Goal: Transaction & Acquisition: Purchase product/service

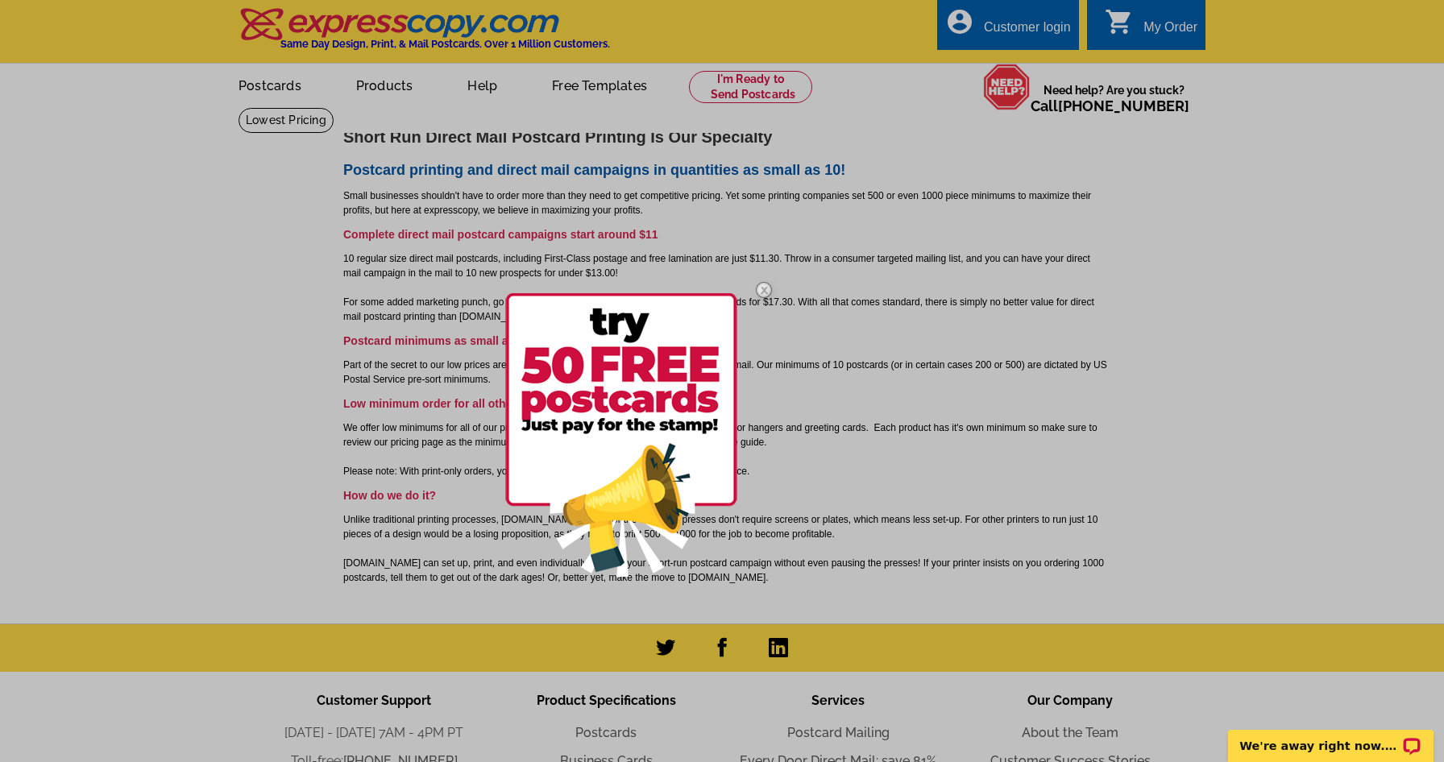
click at [766, 282] on img at bounding box center [764, 290] width 47 height 47
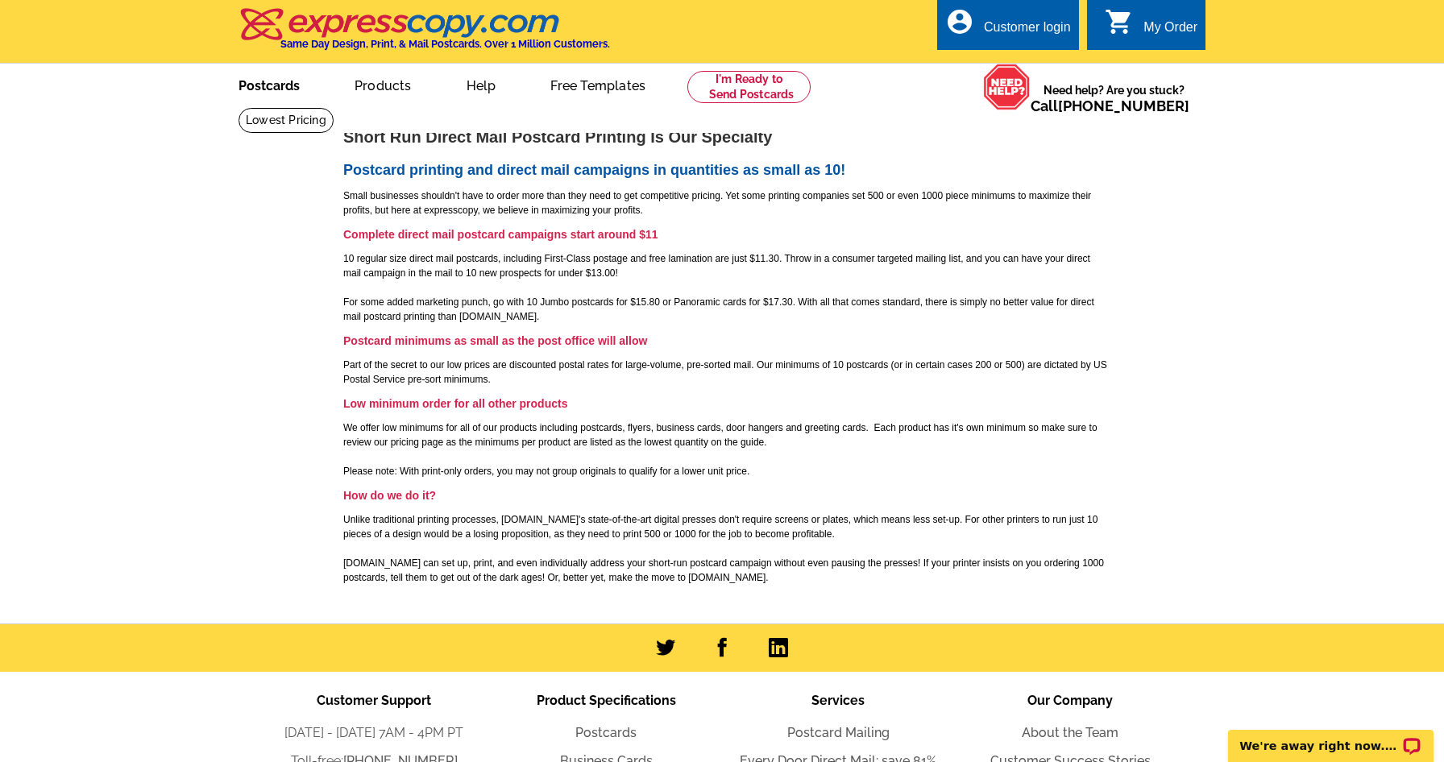
click at [271, 81] on link "Postcards" at bounding box center [269, 84] width 113 height 38
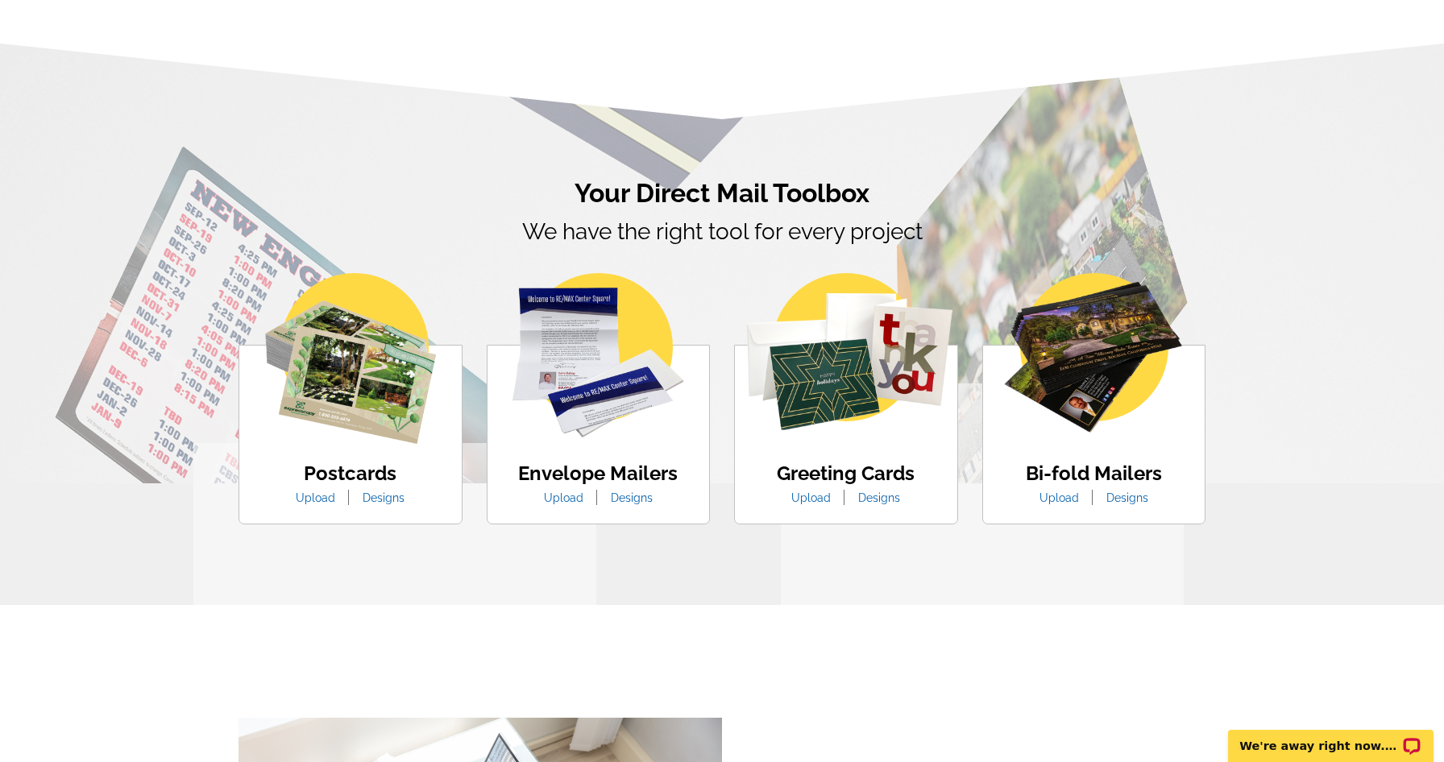
scroll to position [787, 0]
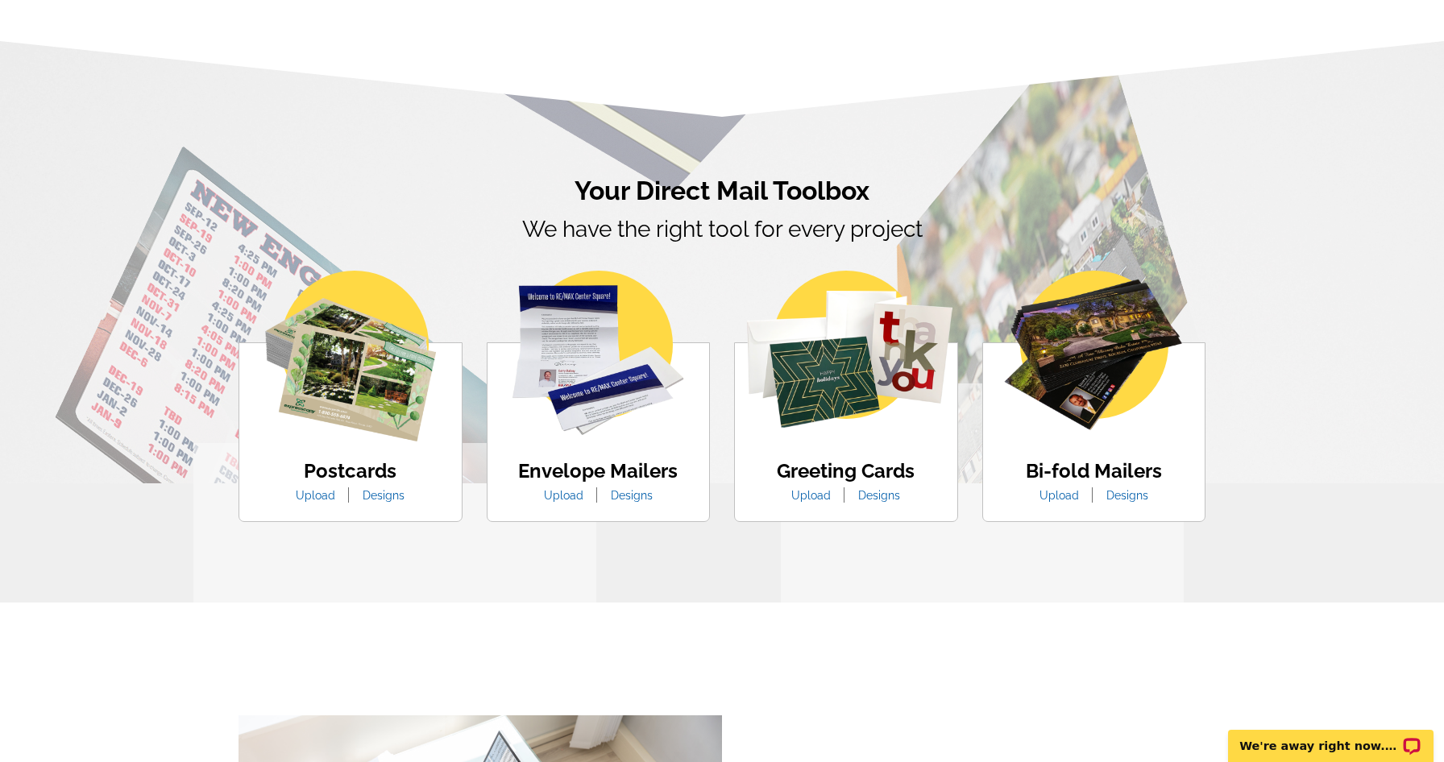
click at [378, 495] on link "Designs" at bounding box center [384, 495] width 66 height 13
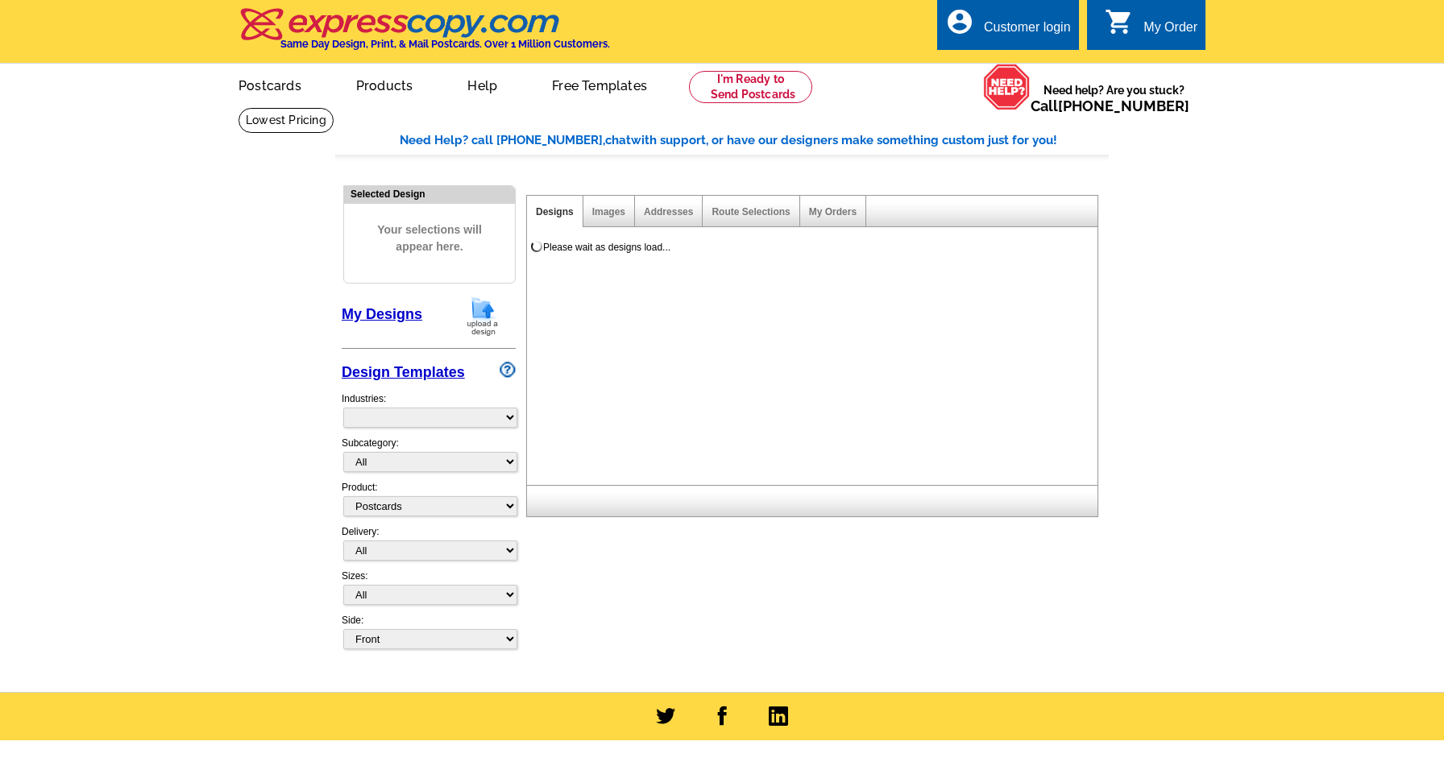
select select "1"
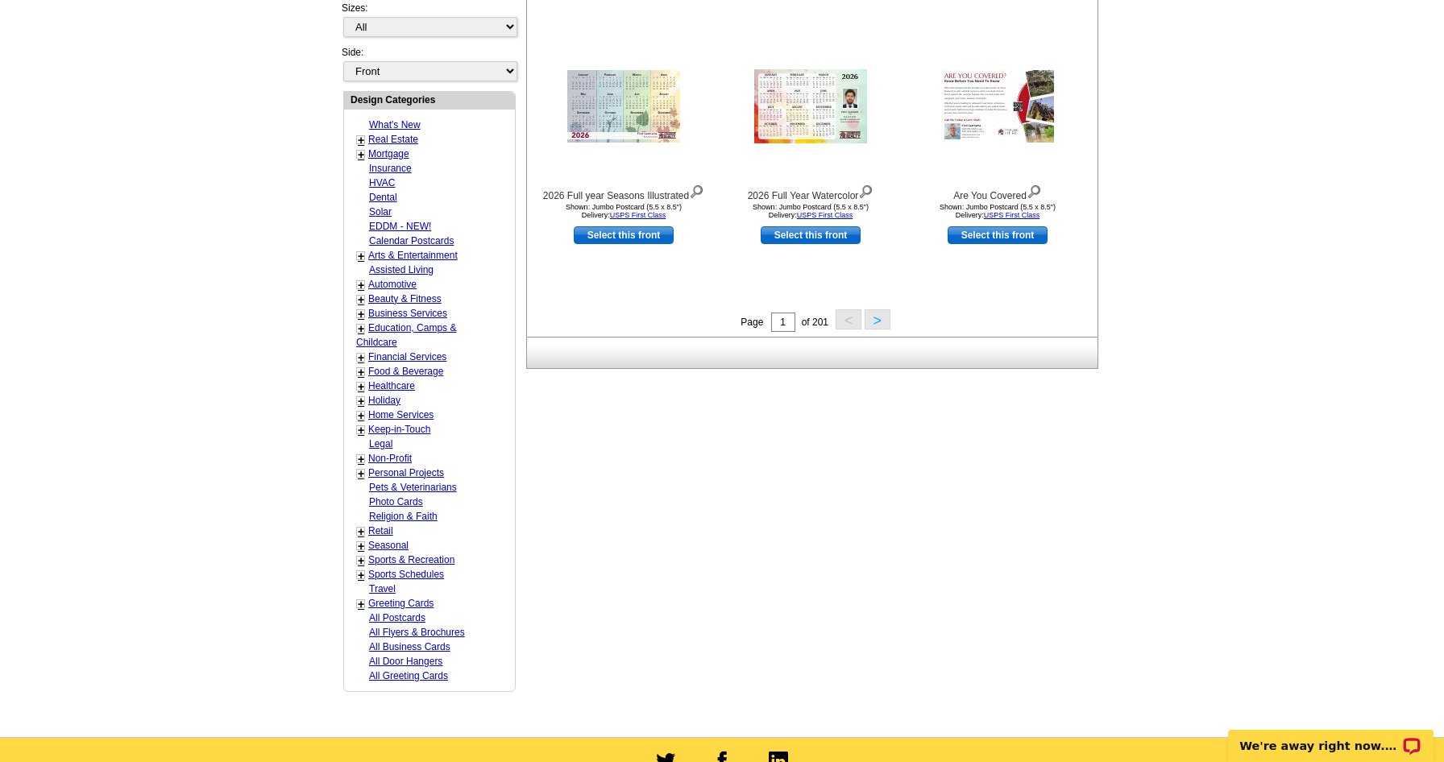
scroll to position [562, 0]
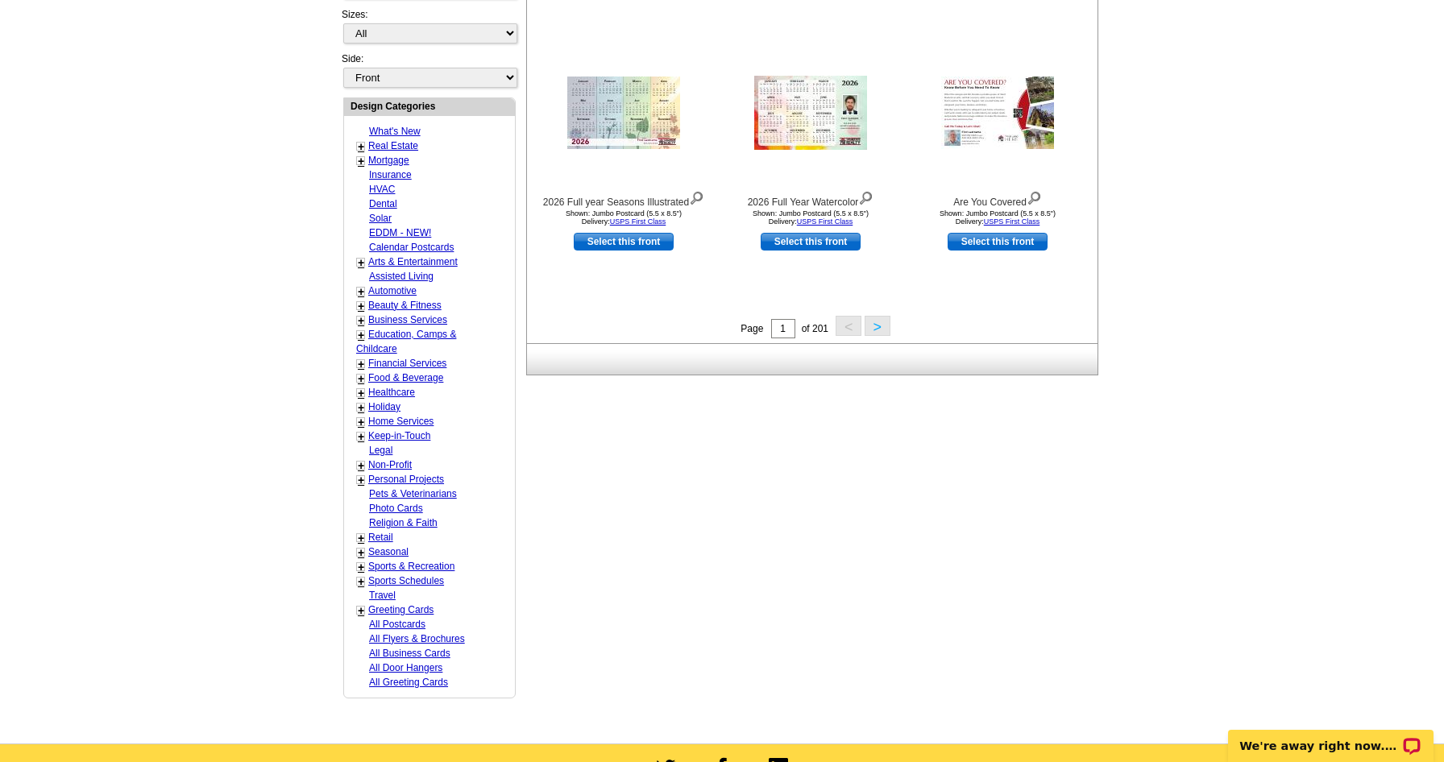
click at [408, 638] on link "All Flyers & Brochures" at bounding box center [417, 638] width 96 height 11
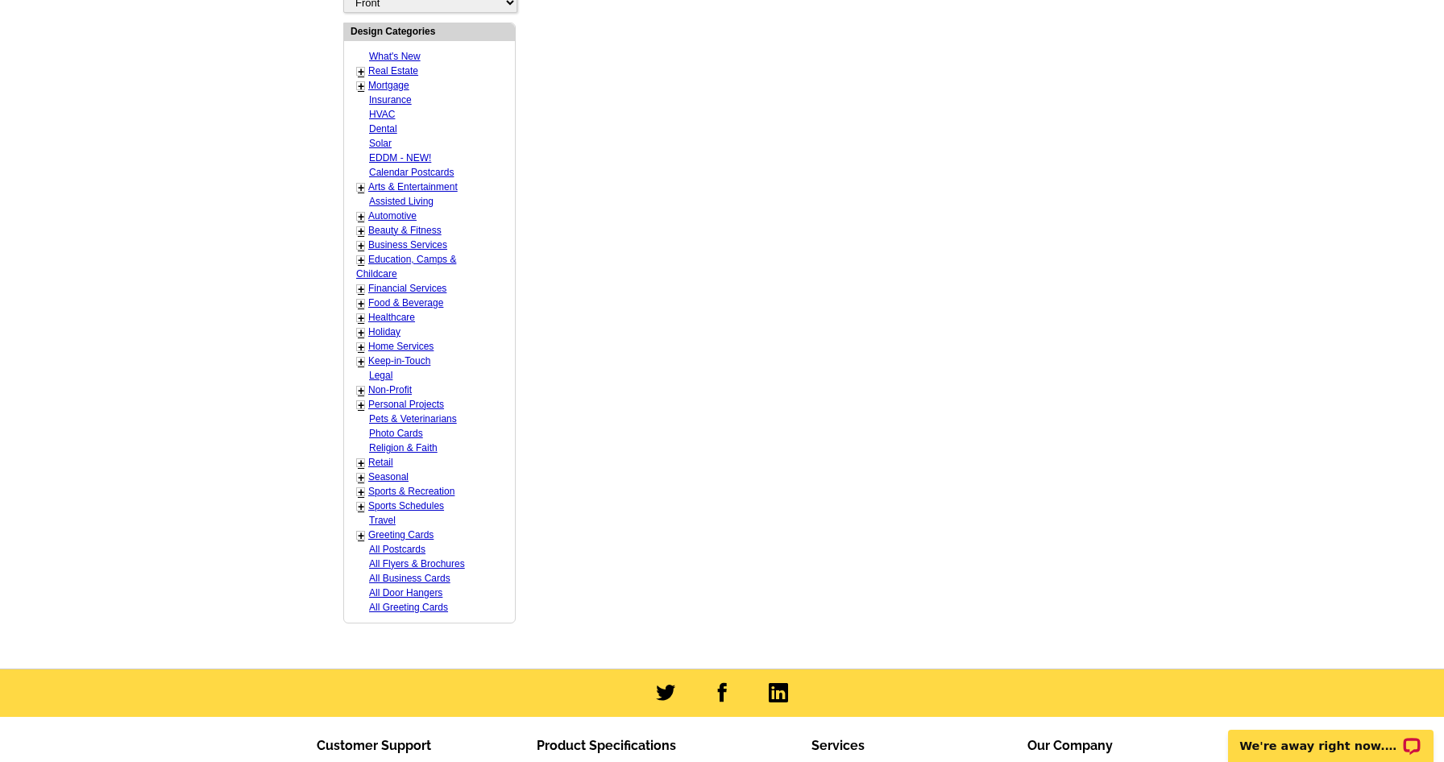
scroll to position [886, 0]
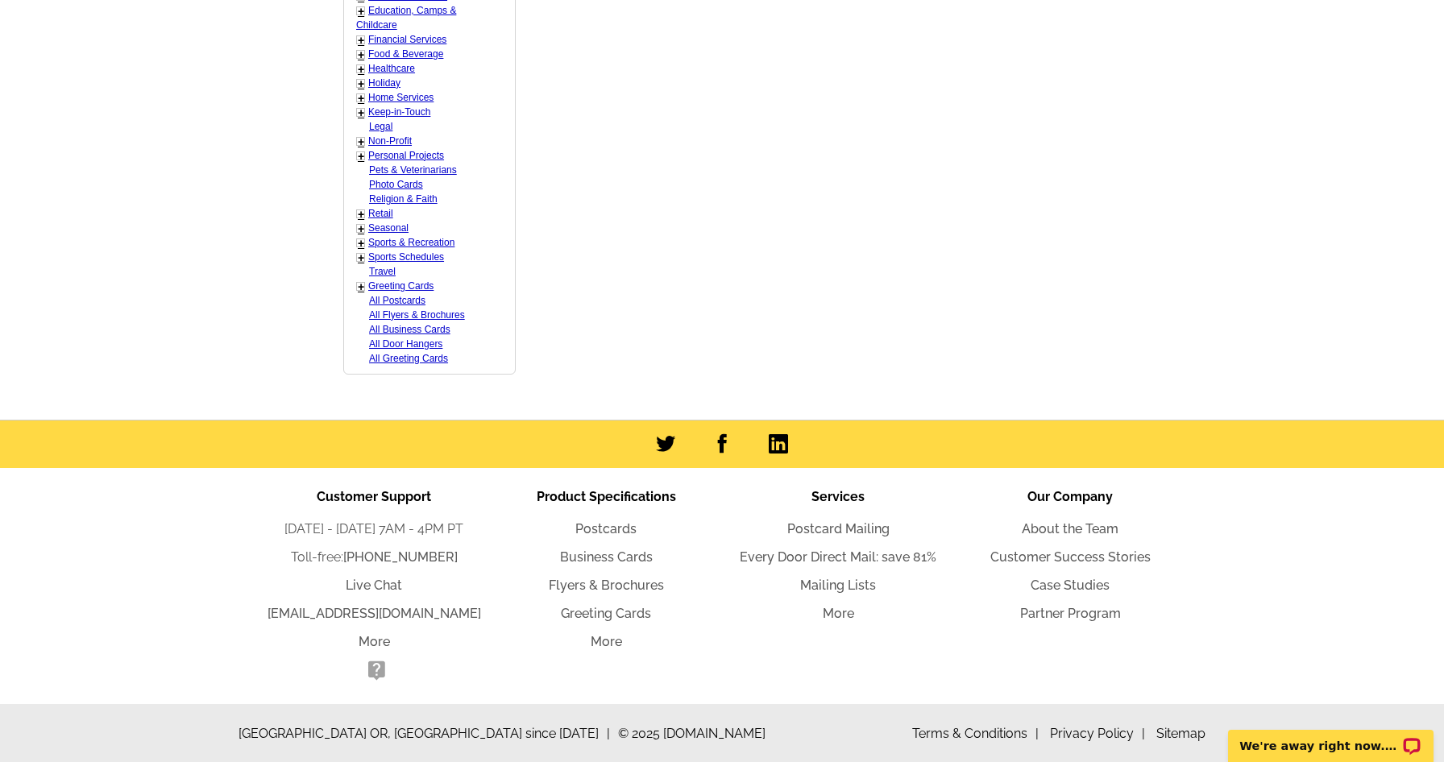
click at [409, 301] on link "All Postcards" at bounding box center [397, 300] width 56 height 11
select select "971"
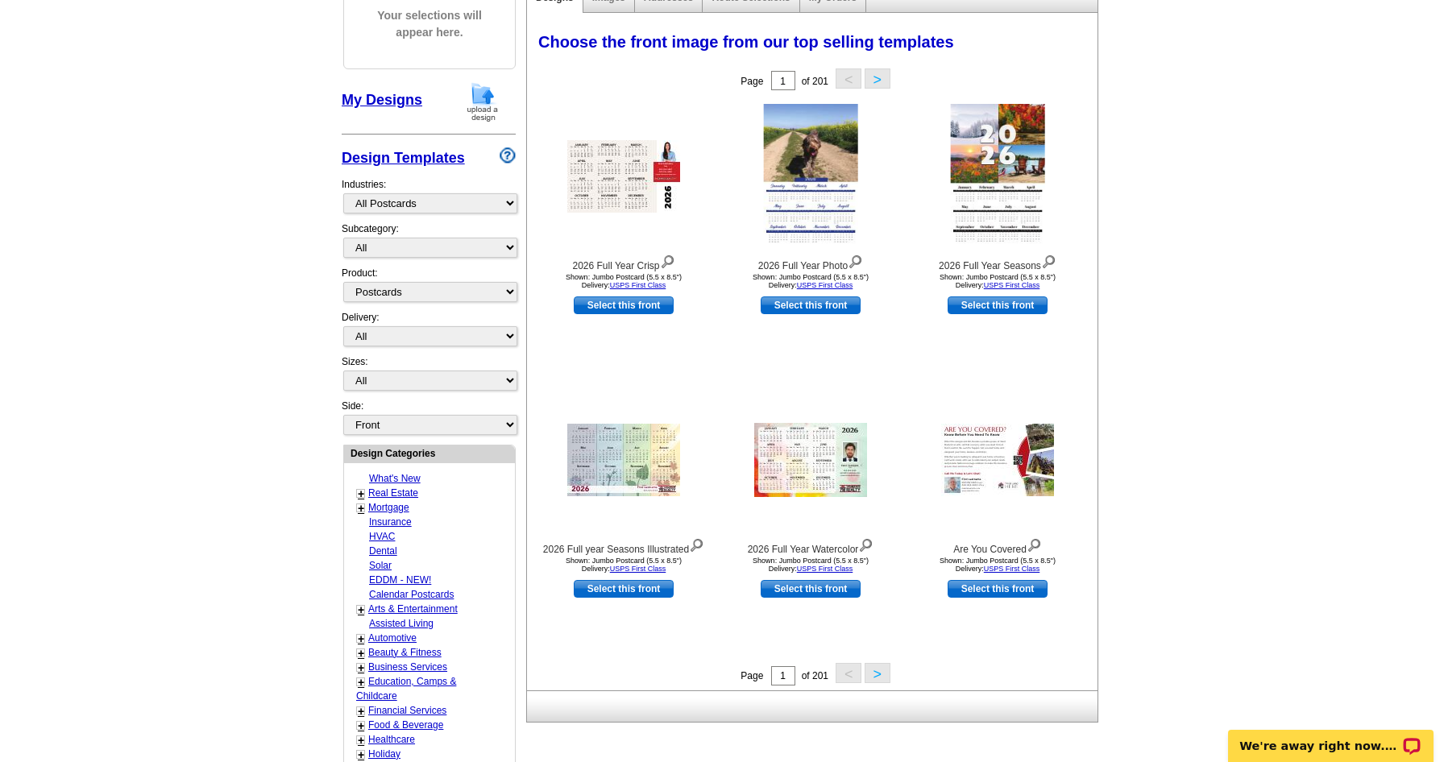
scroll to position [269, 0]
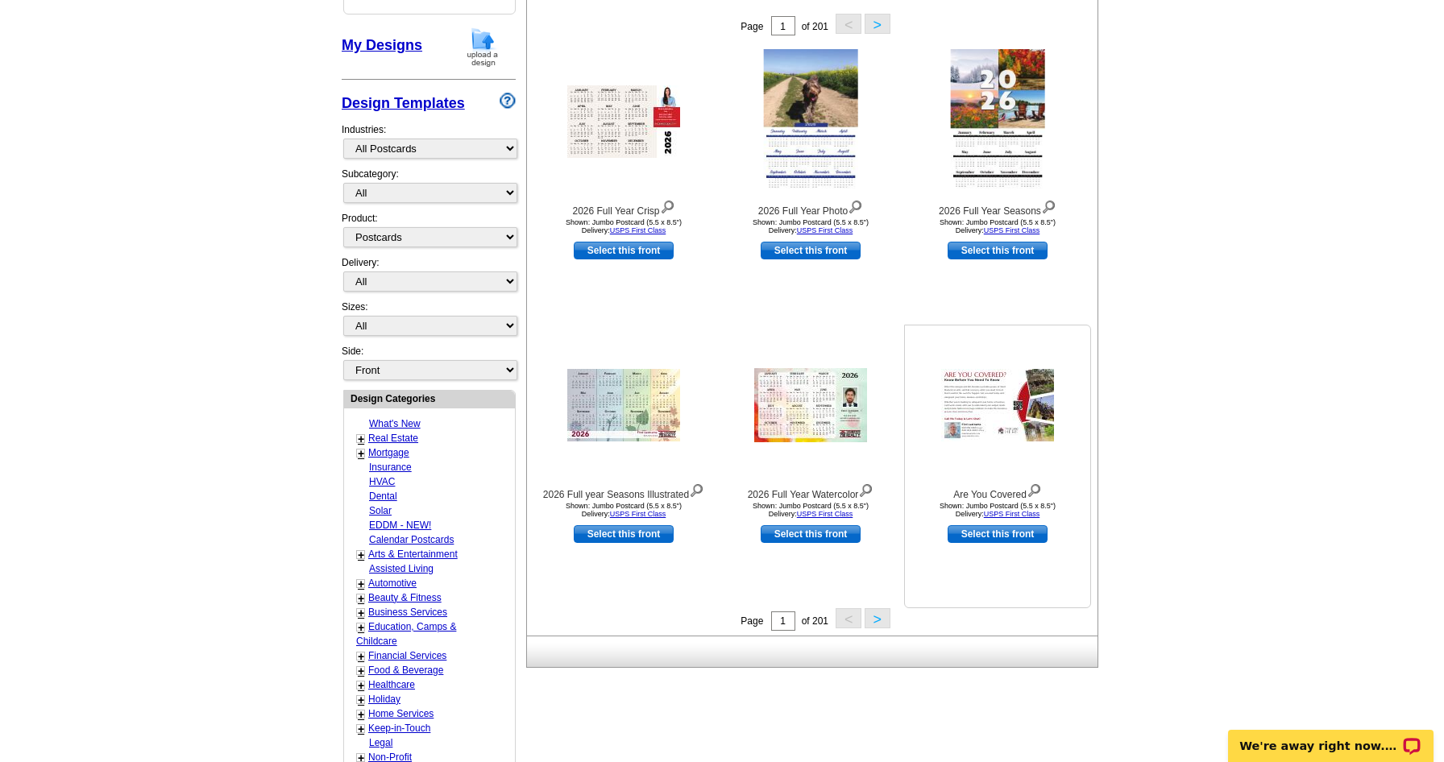
click at [1010, 423] on img at bounding box center [997, 405] width 113 height 73
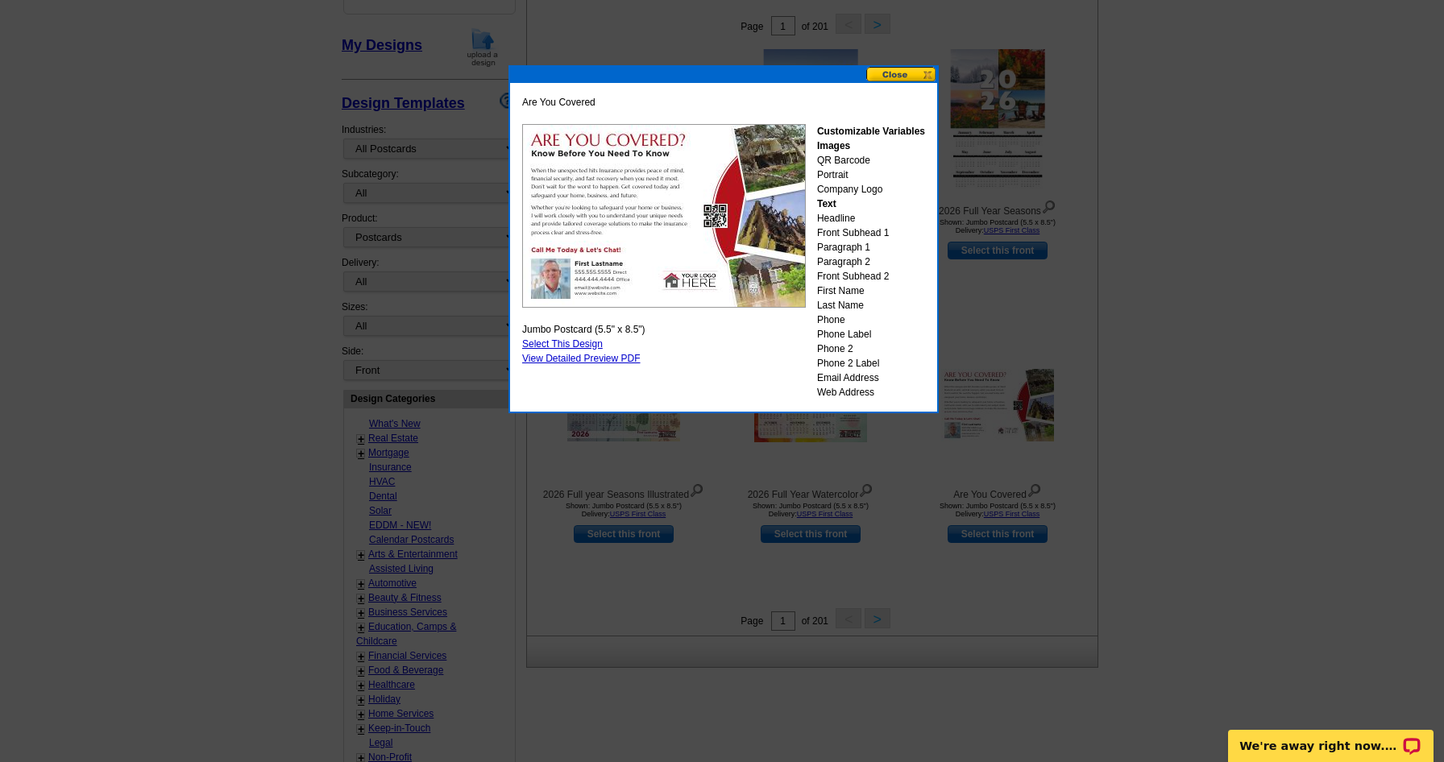
click at [539, 339] on link "Select This Design" at bounding box center [562, 344] width 81 height 11
select select "2"
select select "back"
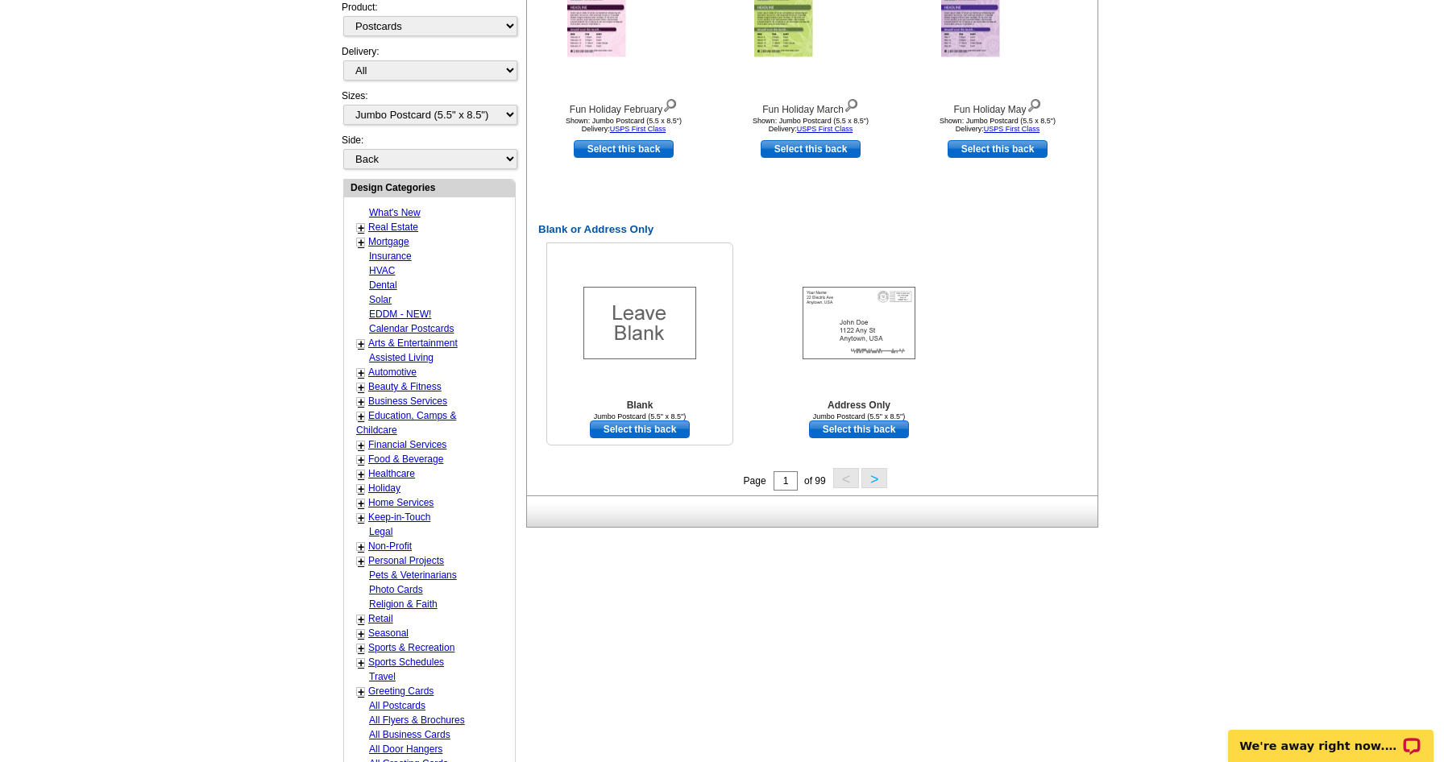
scroll to position [0, 0]
